Goal: Ask a question: Seek information or help from site administrators or community

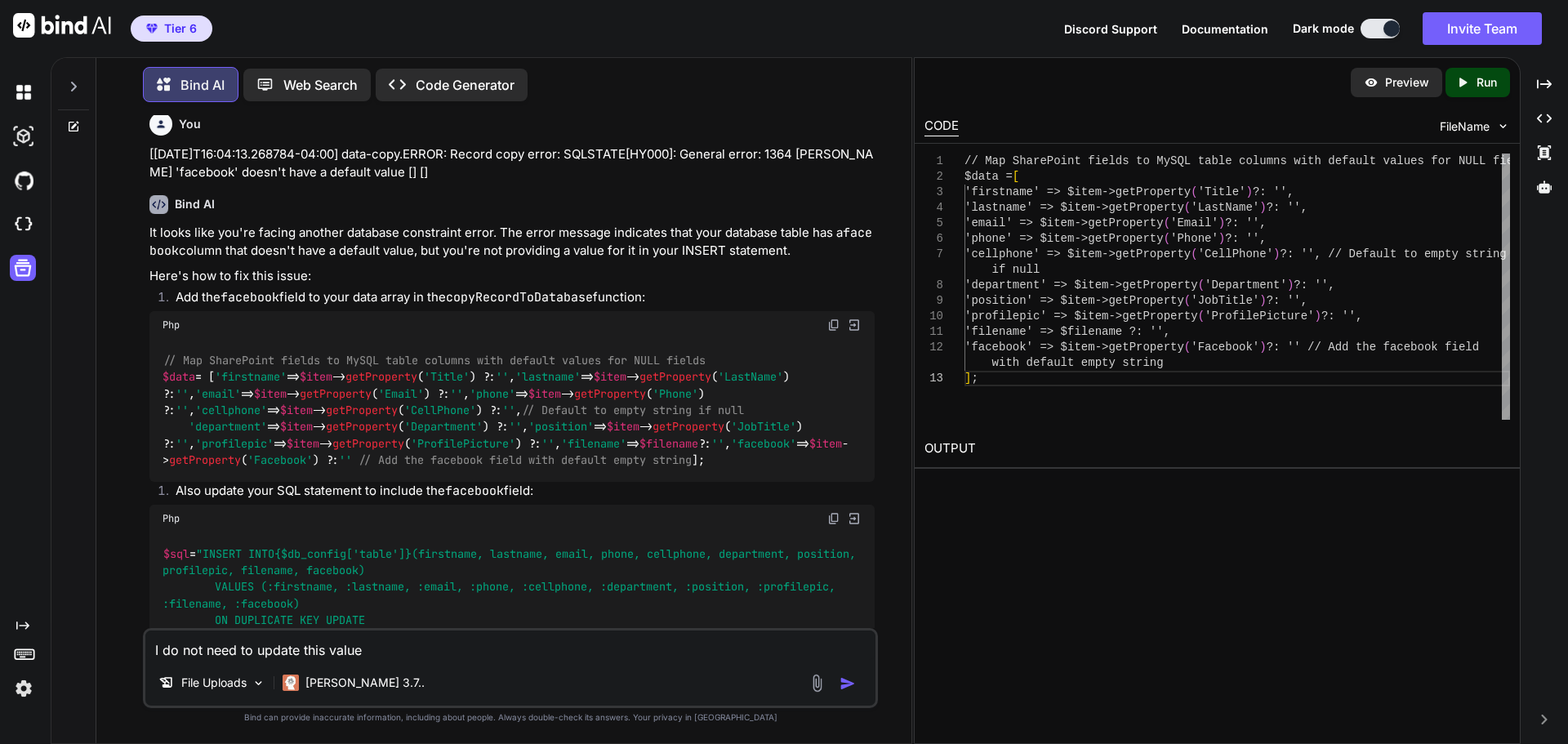
scroll to position [14963, 0]
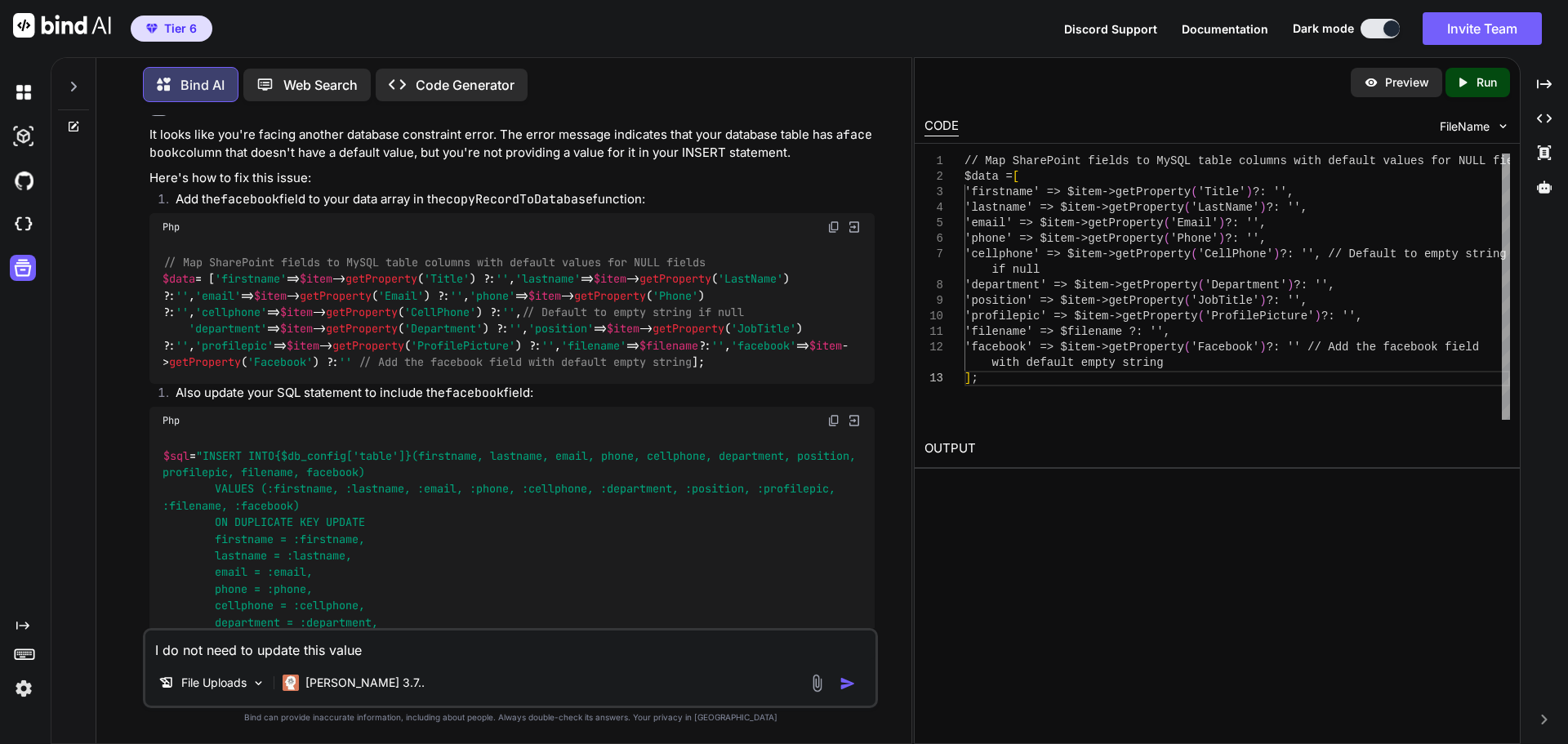
drag, startPoint x: 167, startPoint y: 273, endPoint x: 534, endPoint y: 364, distance: 378.1
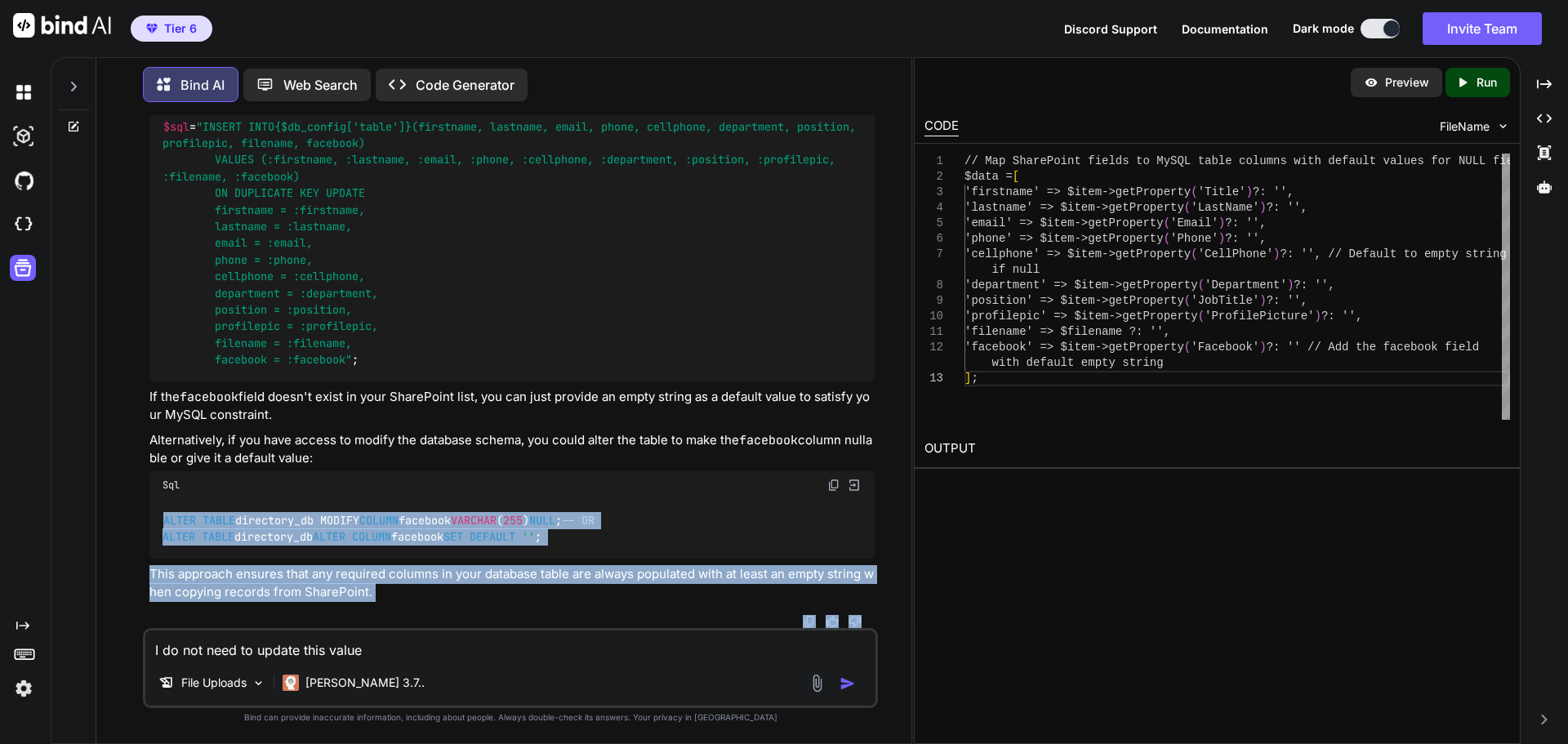
scroll to position [17208, 0]
drag, startPoint x: 230, startPoint y: 197, endPoint x: 568, endPoint y: 399, distance: 393.8
copy code "async function fetchEmployeeData ( filename ) { const progressElement = documen…"
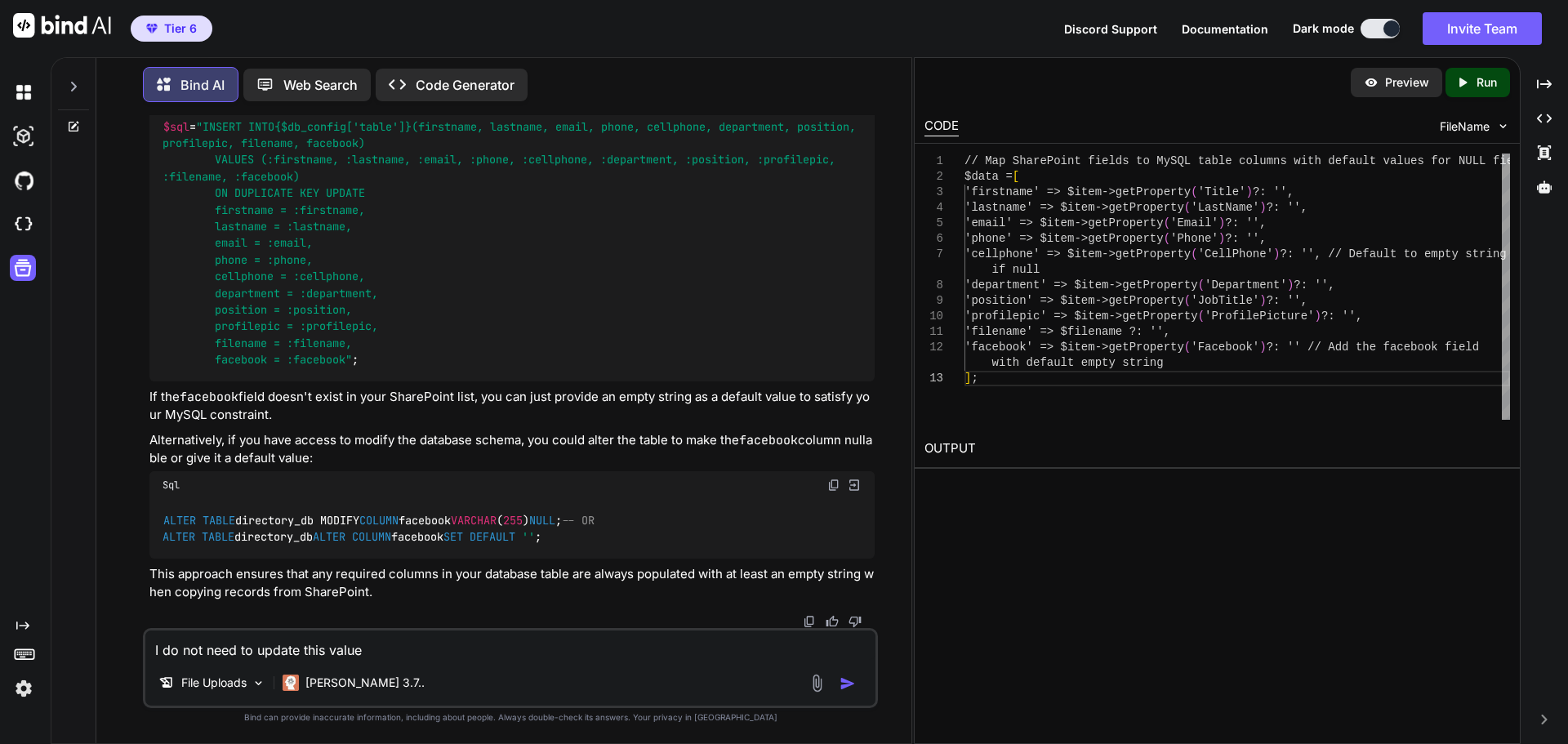
drag, startPoint x: 385, startPoint y: 640, endPoint x: 114, endPoint y: 613, distance: 272.3
click at [145, 630] on textarea "I do not need to update this value" at bounding box center [510, 645] width 730 height 29
type textarea "W"
drag, startPoint x: 239, startPoint y: 249, endPoint x: 531, endPoint y: 270, distance: 292.8
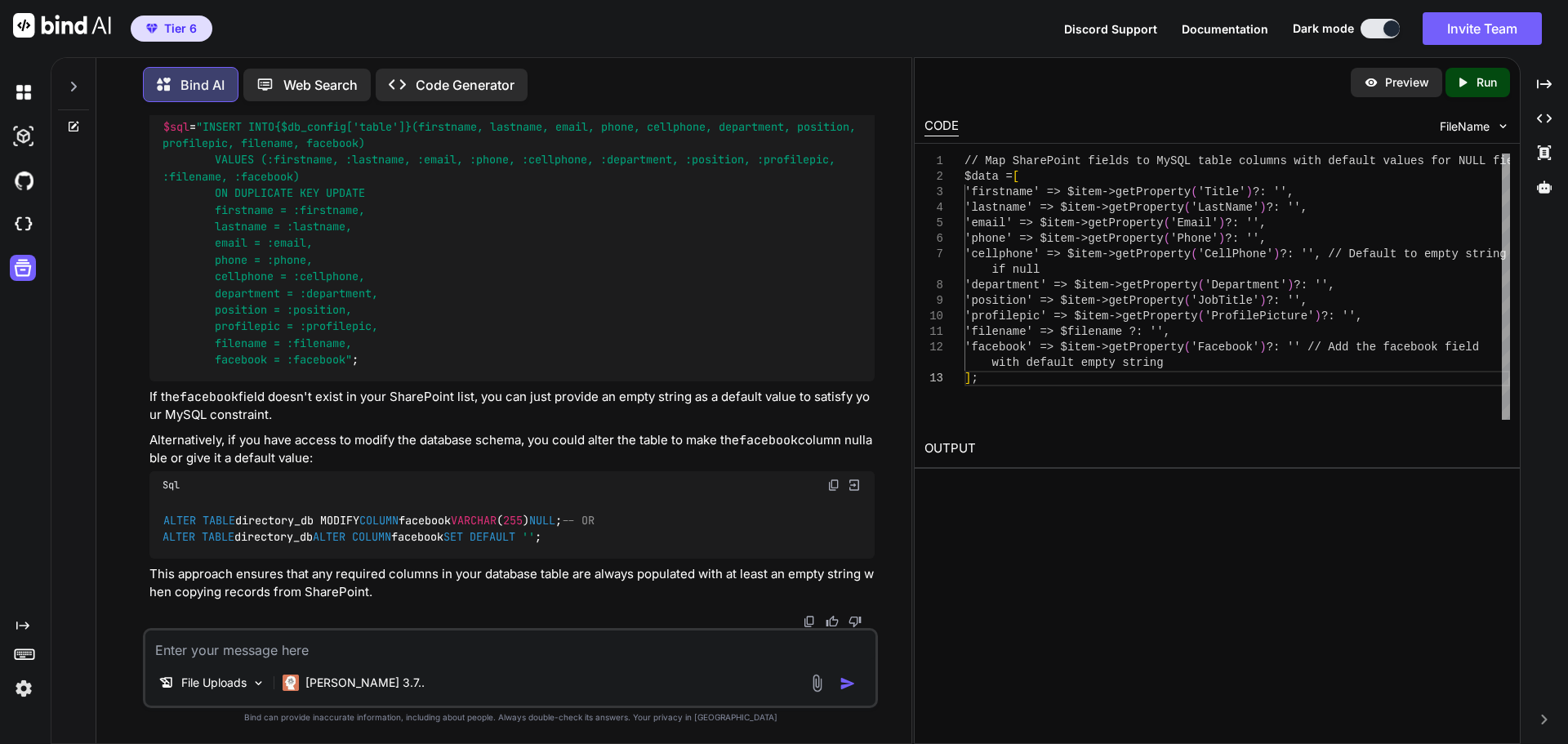
drag, startPoint x: 214, startPoint y: 233, endPoint x: 501, endPoint y: 538, distance: 418.8
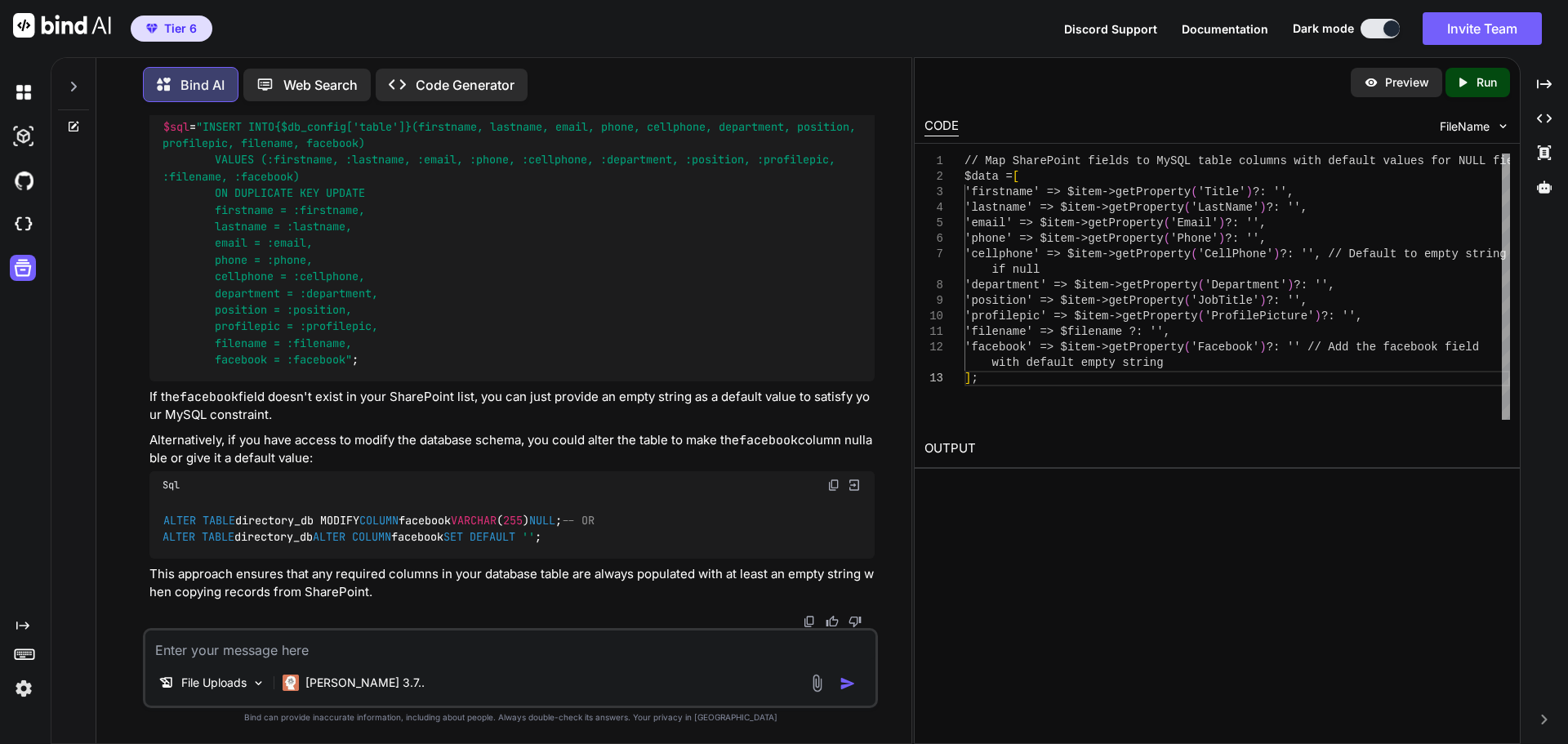
scroll to position [16914, 0]
copy code "const reader = response. body . getReader (); let receivedLength = 0 ; let chun…"
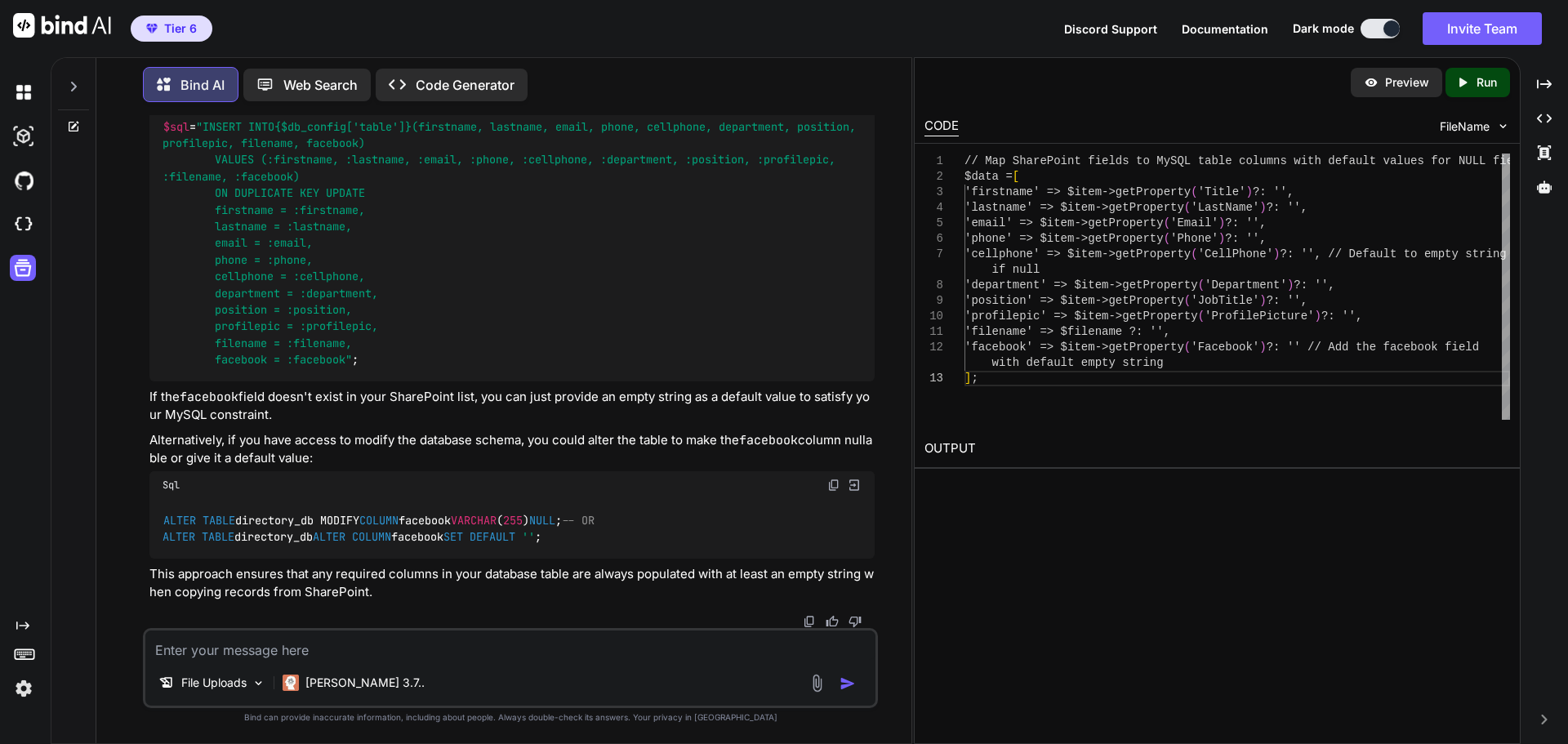
drag, startPoint x: 211, startPoint y: 228, endPoint x: 454, endPoint y: 361, distance: 277.0
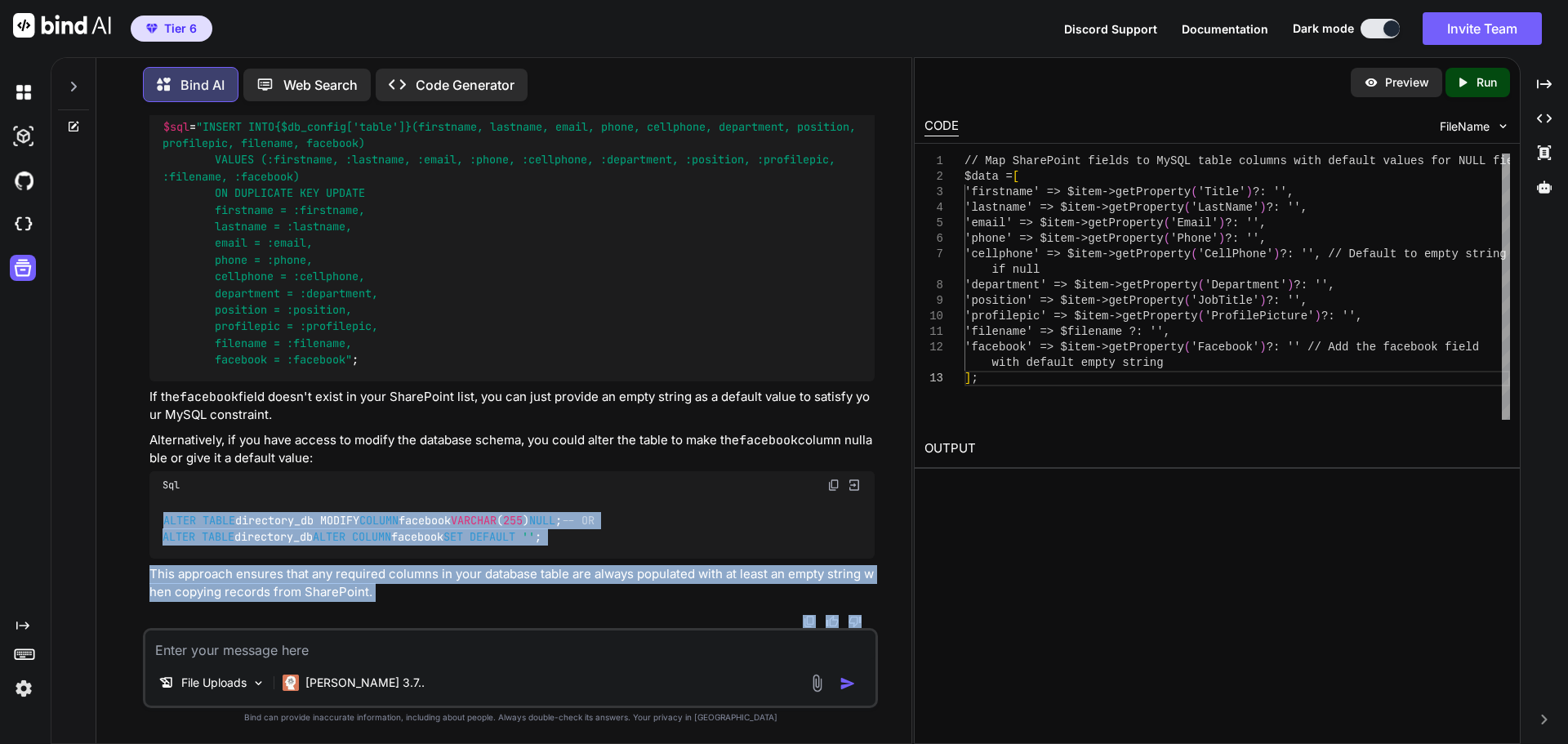
scroll to position [17040, 0]
drag, startPoint x: 163, startPoint y: 230, endPoint x: 494, endPoint y: 379, distance: 363.0
copy code "const reader = response. body . getReader (); let receivedLength = 0 ; let chun…"
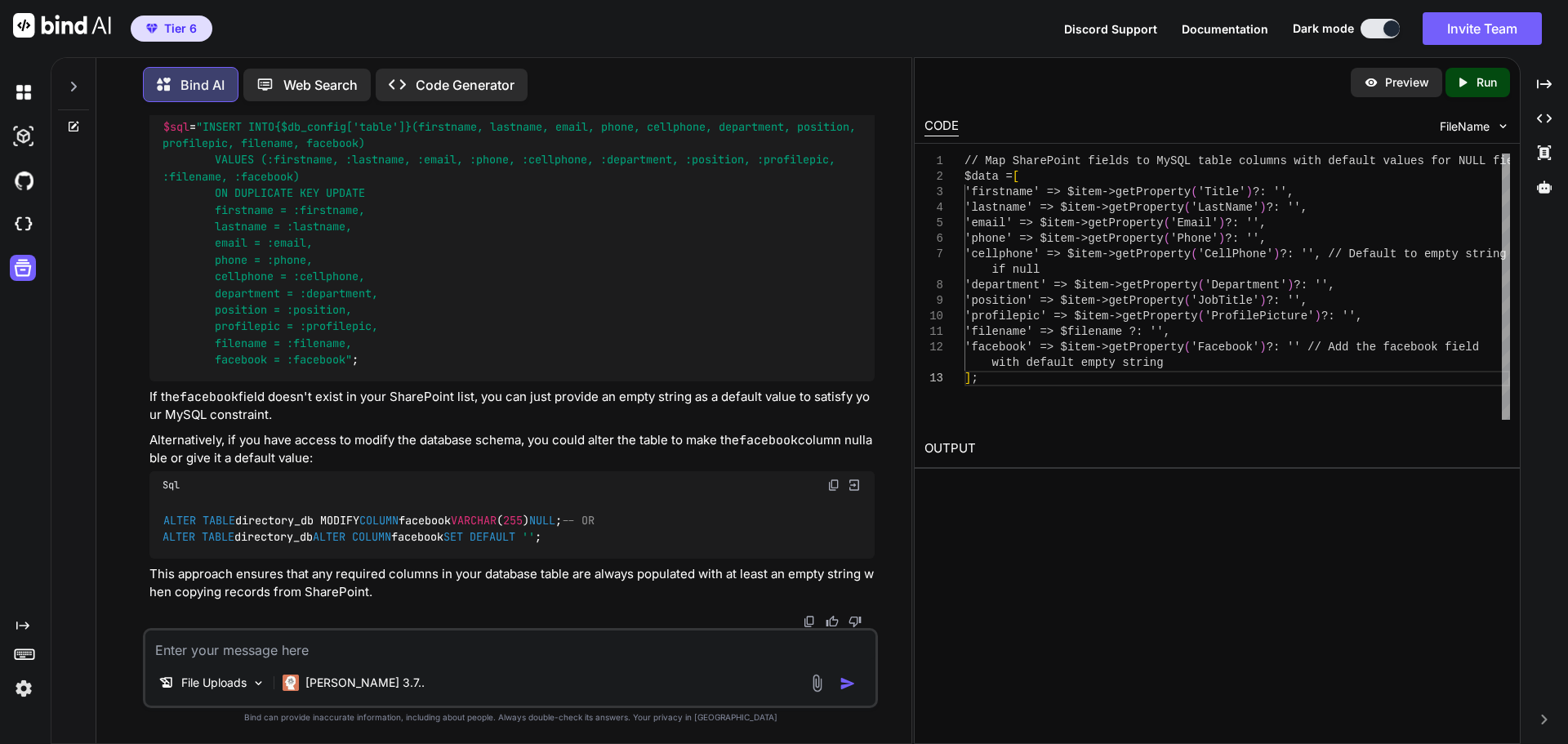
click at [363, 641] on textarea at bounding box center [510, 645] width 730 height 29
drag, startPoint x: 268, startPoint y: 648, endPoint x: 298, endPoint y: 649, distance: 30.0
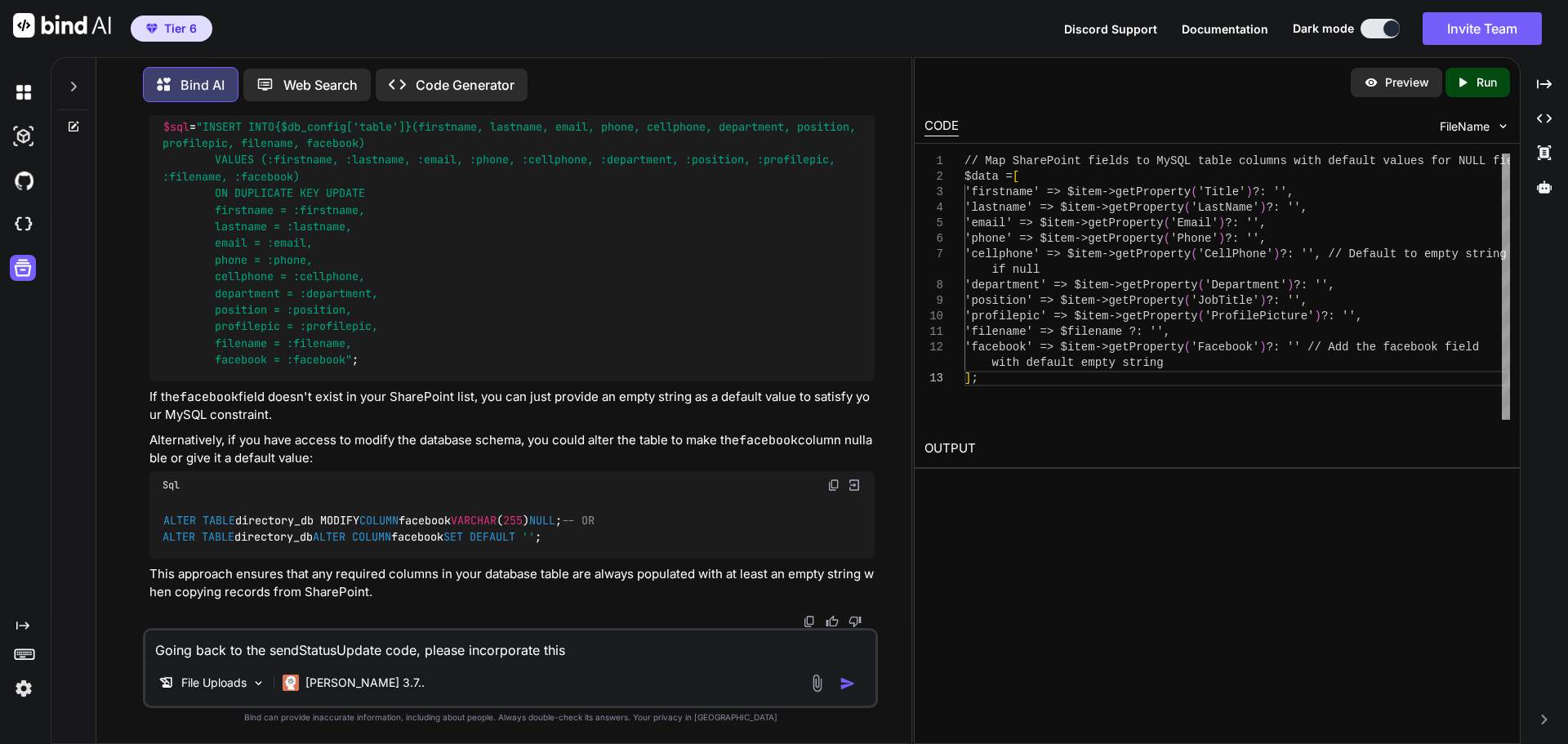
click at [298, 649] on textarea "Going back to the sendStatusUpdate code, please incorporate this" at bounding box center [510, 645] width 730 height 29
click at [309, 650] on textarea "Going back to the StatusUpdate code, please incorporate this" at bounding box center [510, 645] width 730 height 29
click at [577, 652] on textarea "Going back to the Status Update code, please incorporate this" at bounding box center [510, 645] width 730 height 29
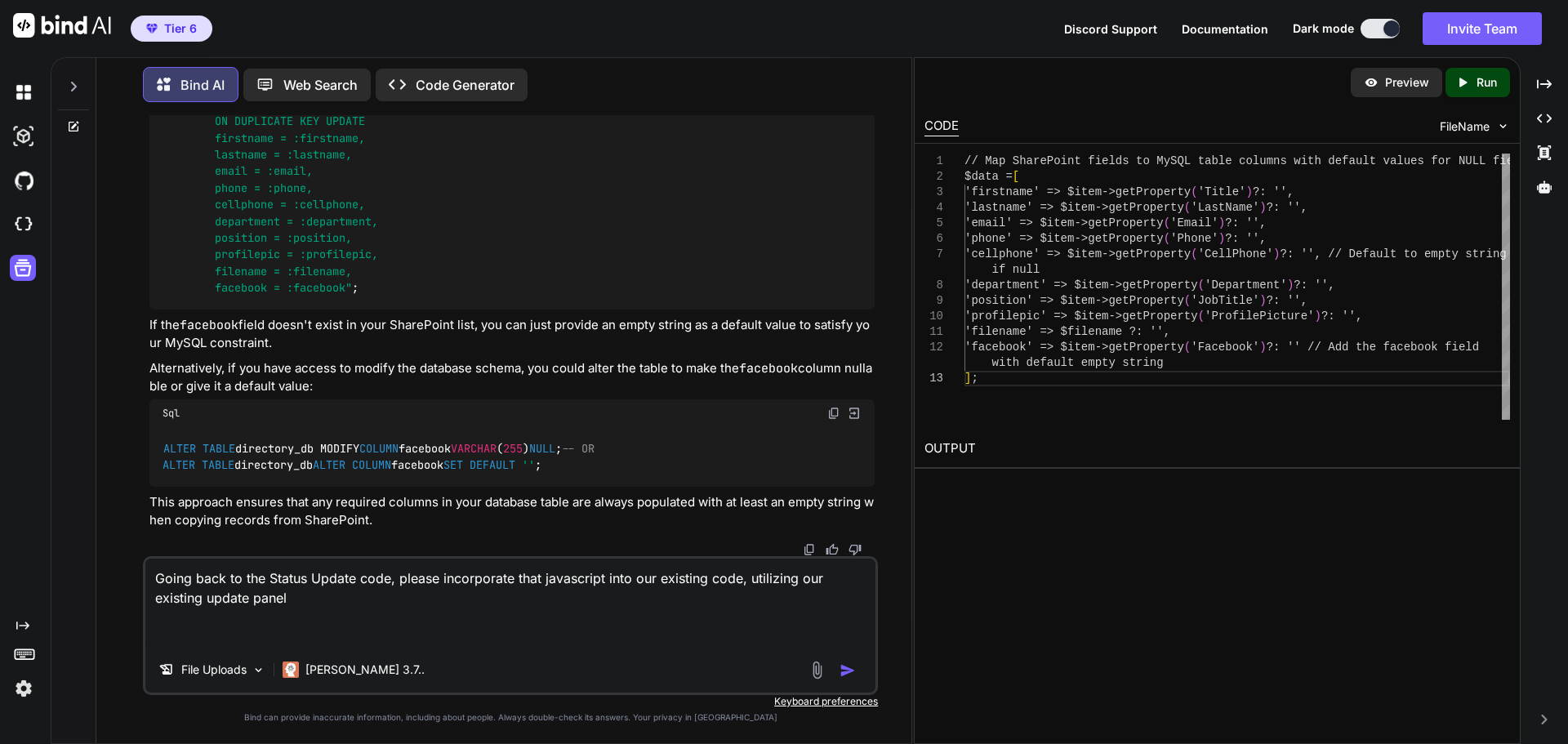
paste textarea "function initProcessingLogPanel(total) { // Remove existing panel if it exists …"
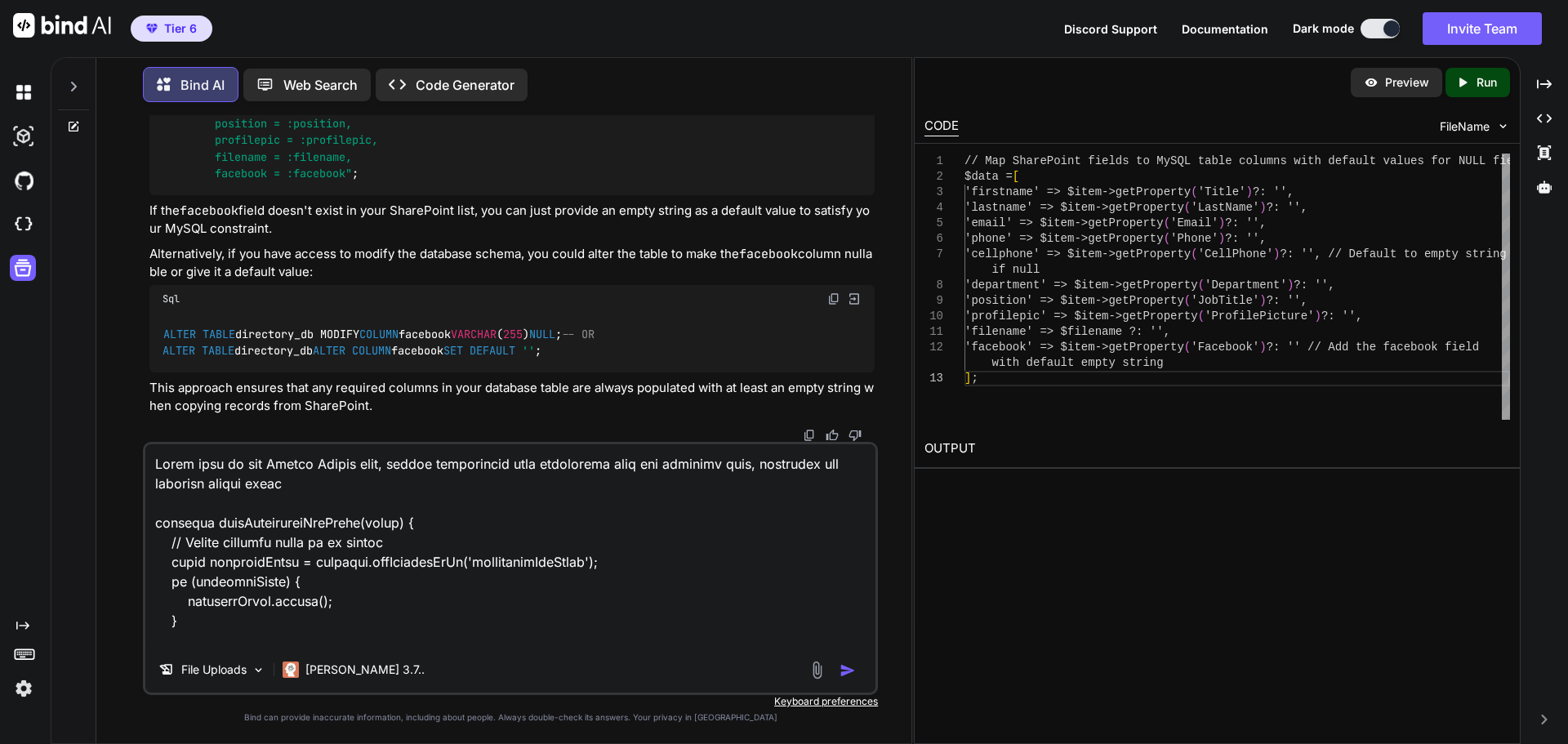
scroll to position [3195, 0]
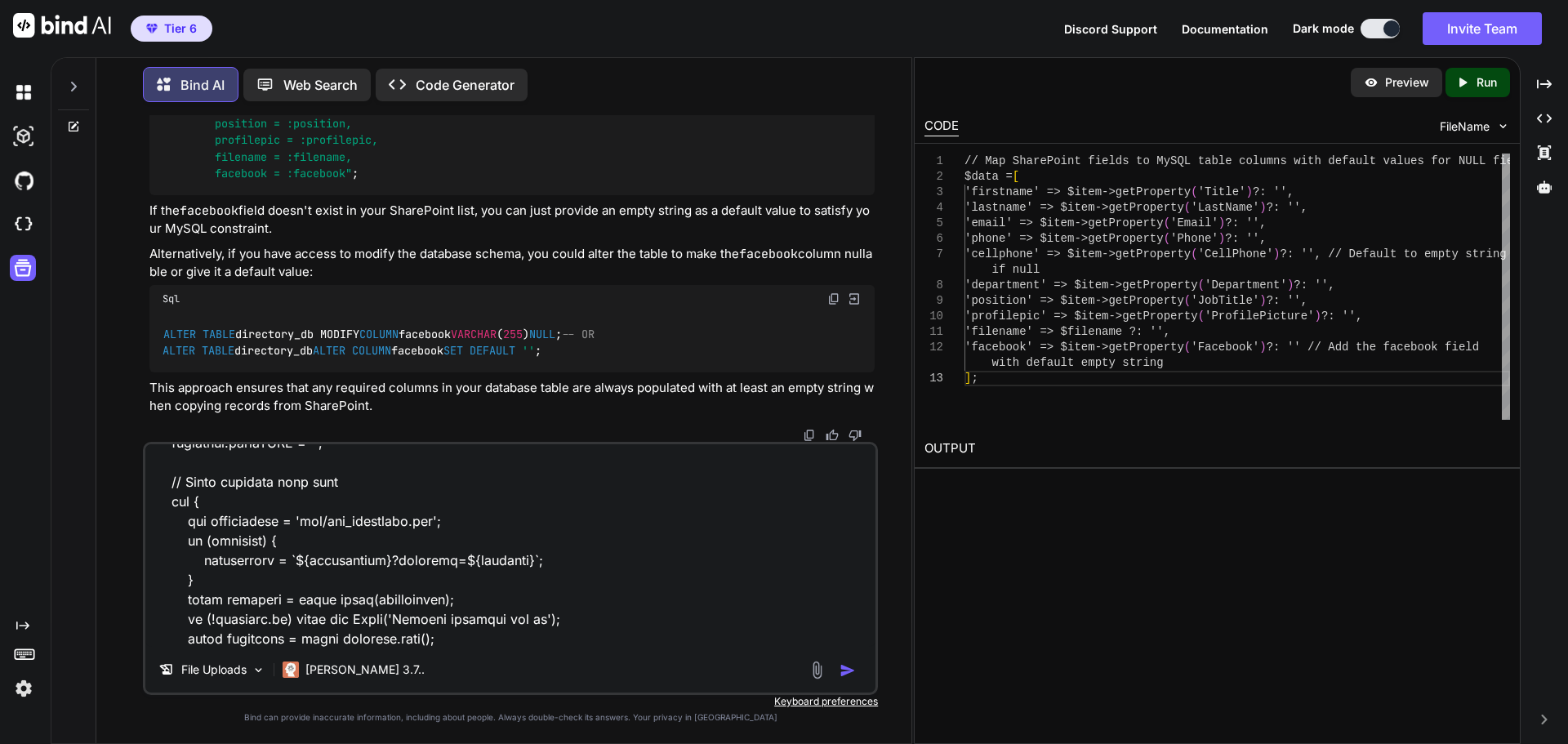
type textarea "Going back to the Status Update code, please incorporate that javascript into o…"
click at [849, 671] on img "button" at bounding box center [847, 670] width 16 height 16
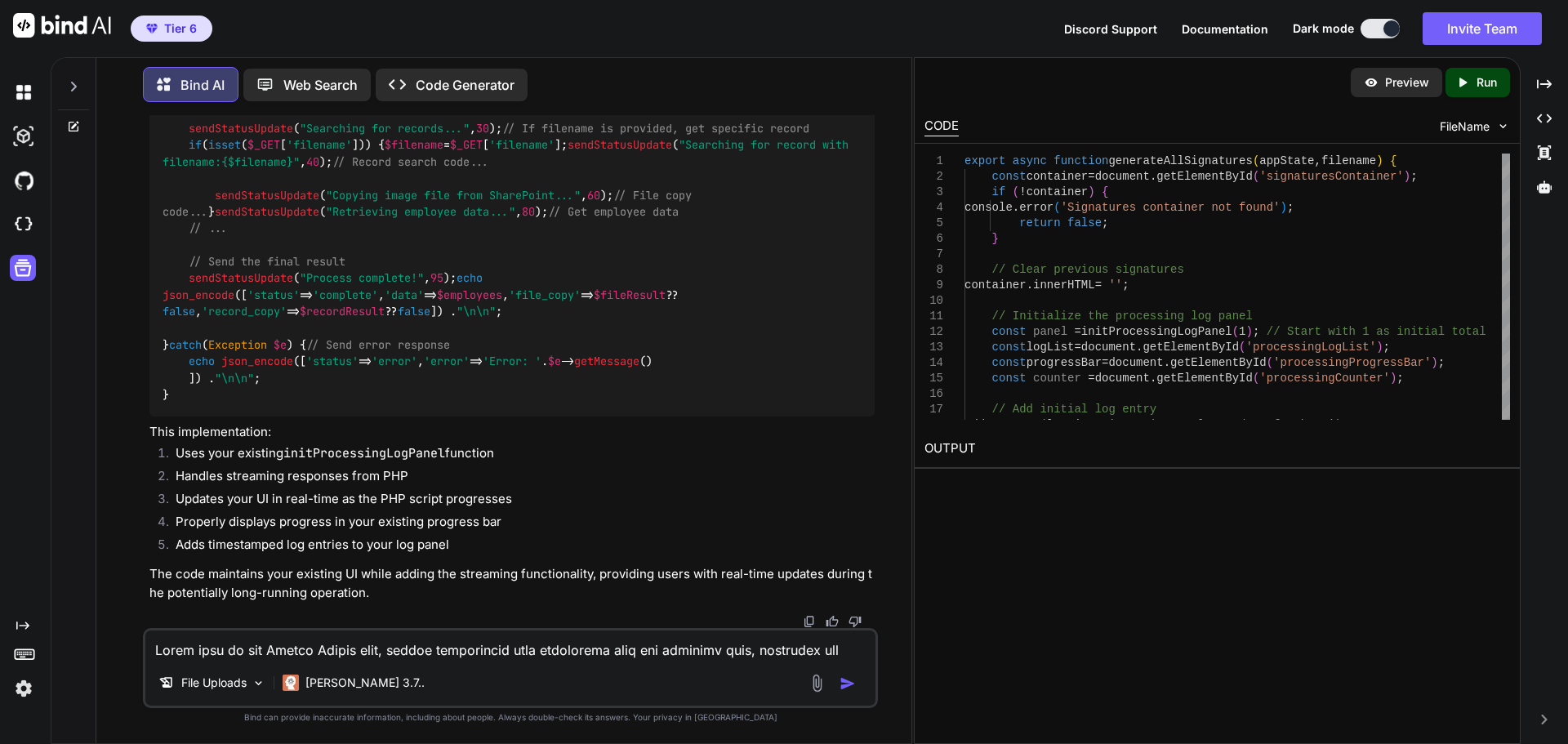
scroll to position [24939, 0]
click at [256, 647] on textarea at bounding box center [510, 645] width 730 height 29
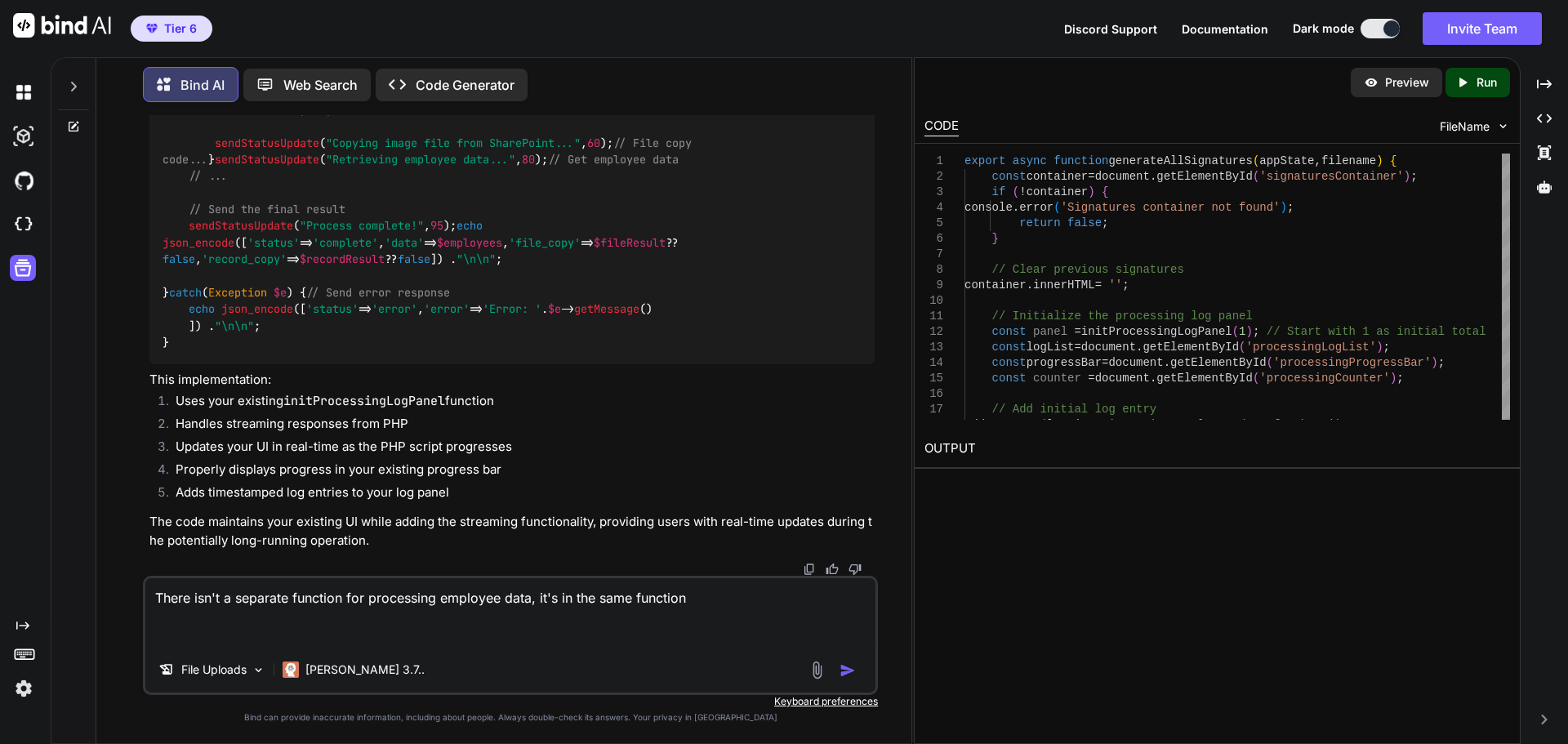
paste textarea "export async function generateAllSignatures(appState, filename) { const contain…"
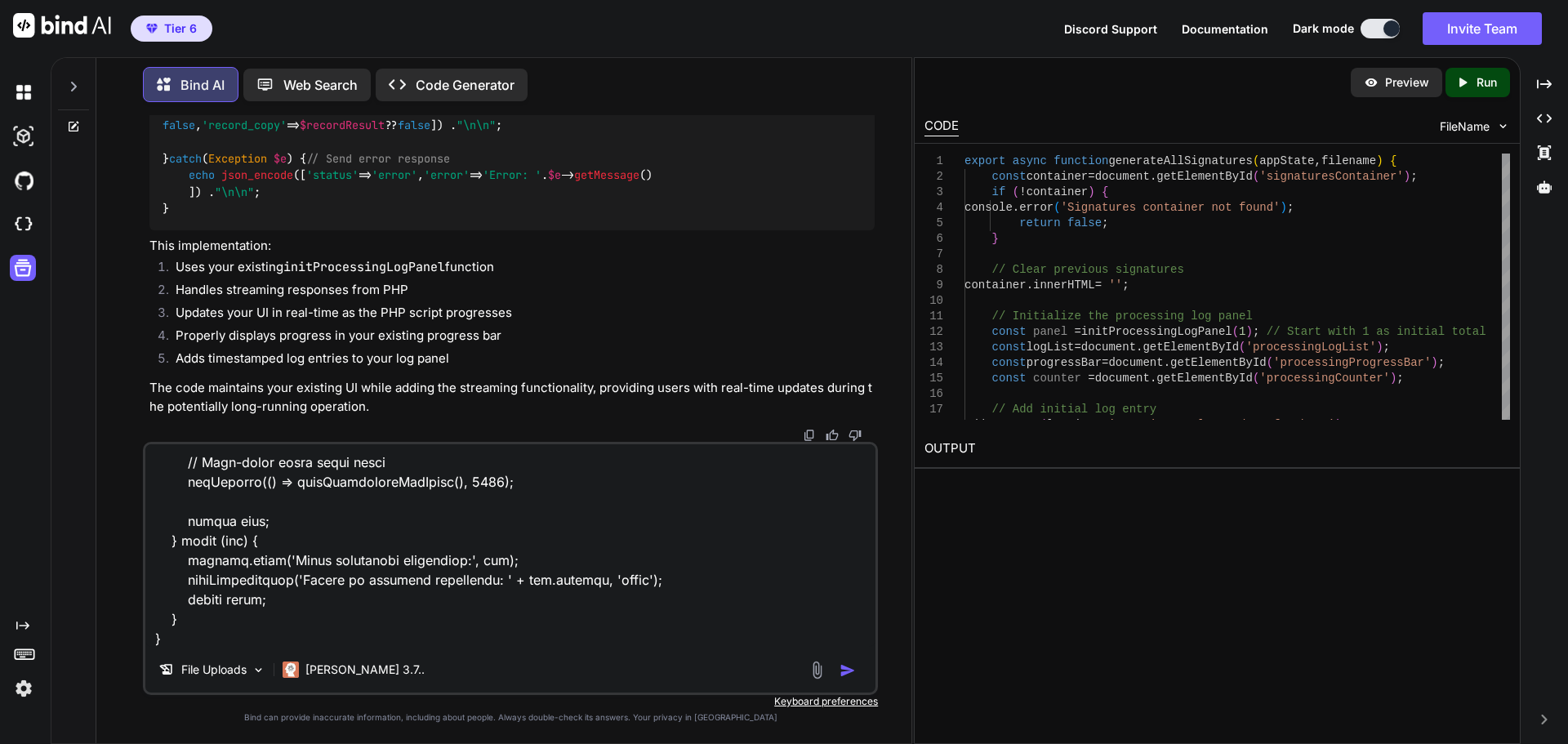
type textarea "There isn't a separate function for processing employee data, it's in the same …"
click at [851, 667] on img "button" at bounding box center [847, 670] width 16 height 16
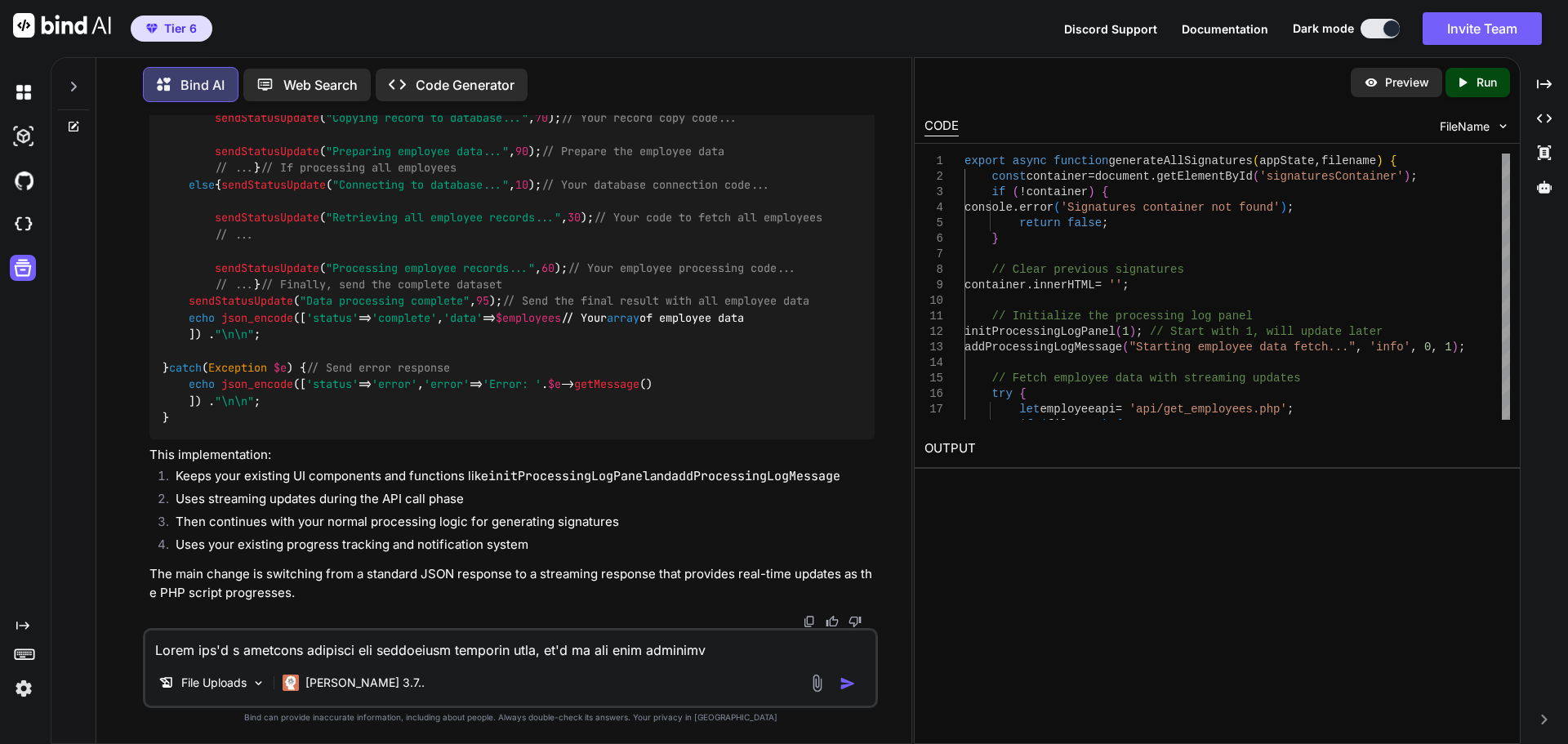
scroll to position [32993, 0]
